Goal: Check status: Check status

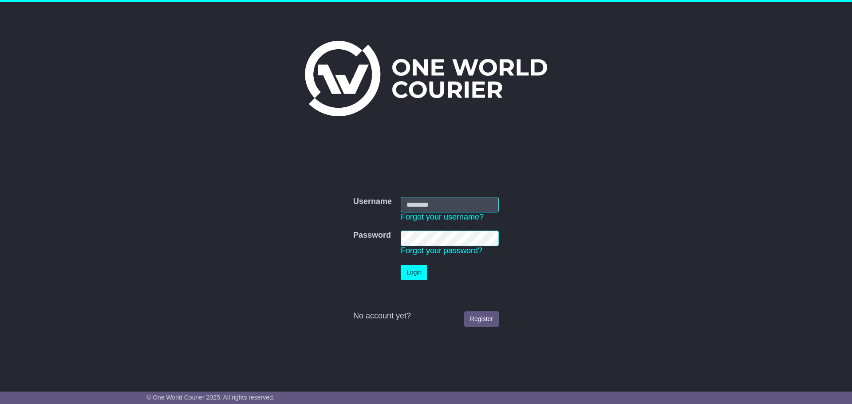
type input "**********"
click at [417, 274] on button "Login" at bounding box center [414, 273] width 27 height 16
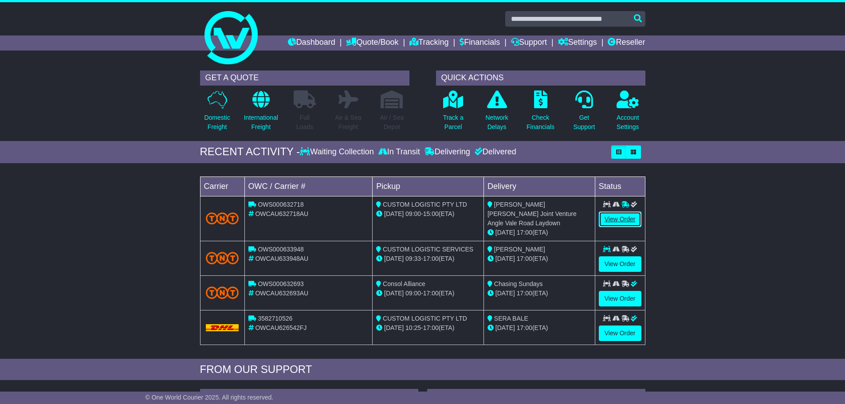
click at [616, 216] on link "View Order" at bounding box center [620, 220] width 43 height 16
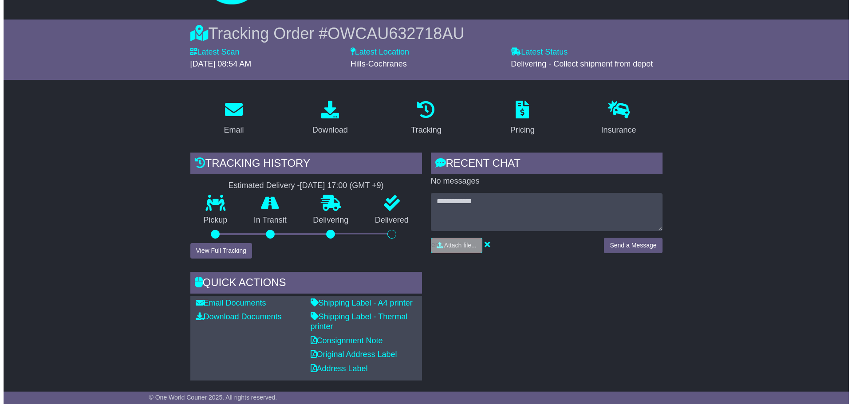
scroll to position [44, 0]
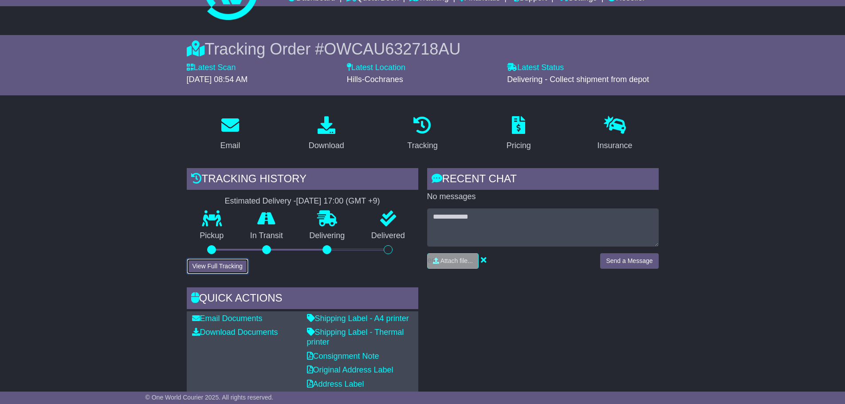
click at [215, 268] on button "View Full Tracking" at bounding box center [218, 267] width 62 height 16
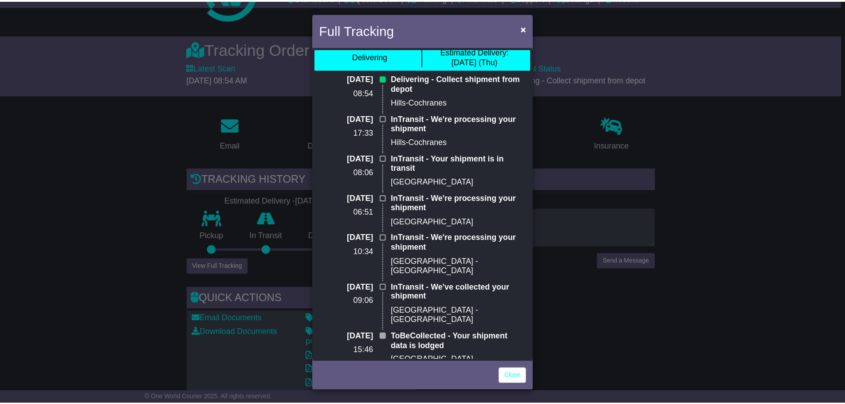
scroll to position [0, 0]
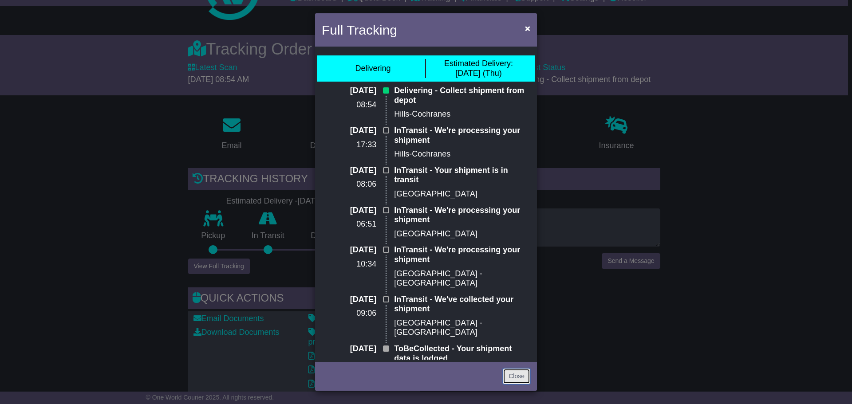
click at [528, 374] on link "Close" at bounding box center [517, 377] width 28 height 16
